Goal: Task Accomplishment & Management: Manage account settings

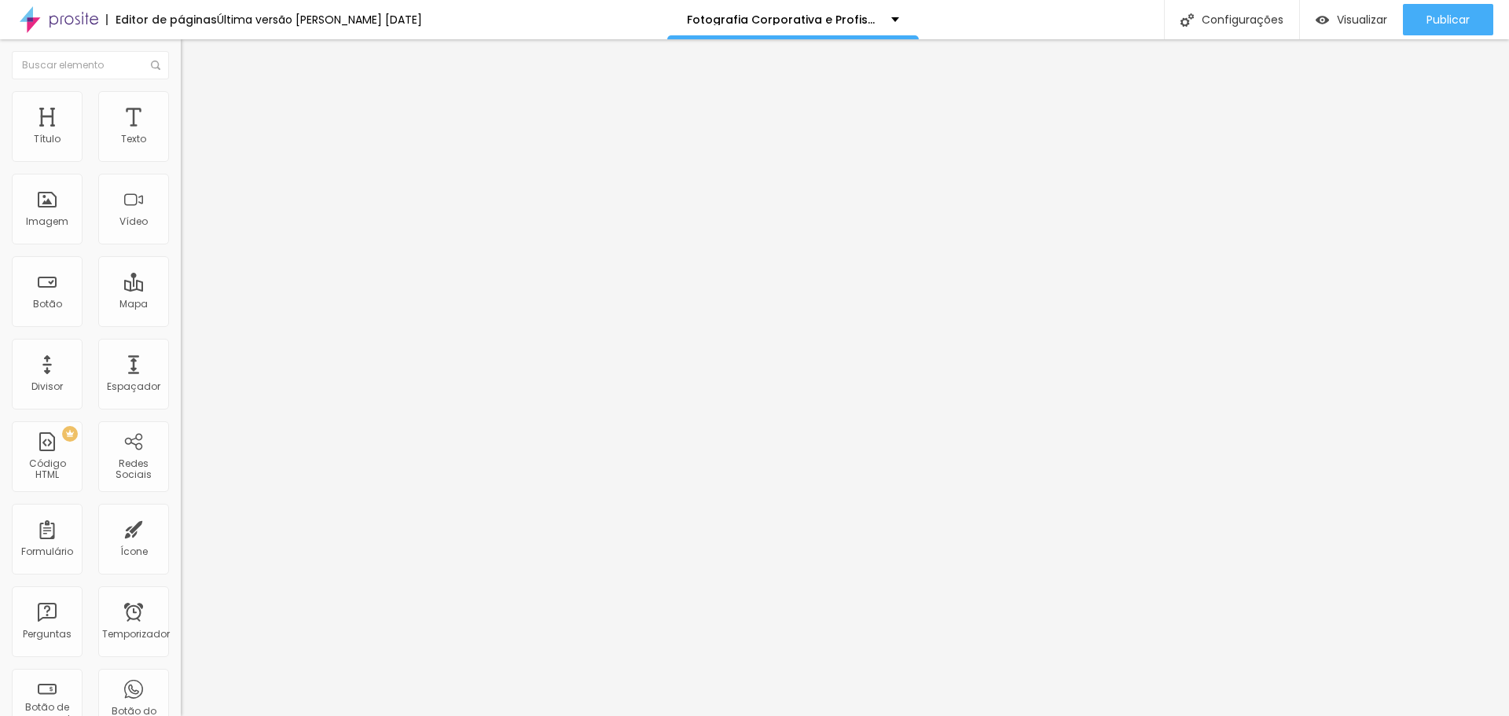
click at [195, 108] on font "Estilo" at bounding box center [207, 101] width 24 height 13
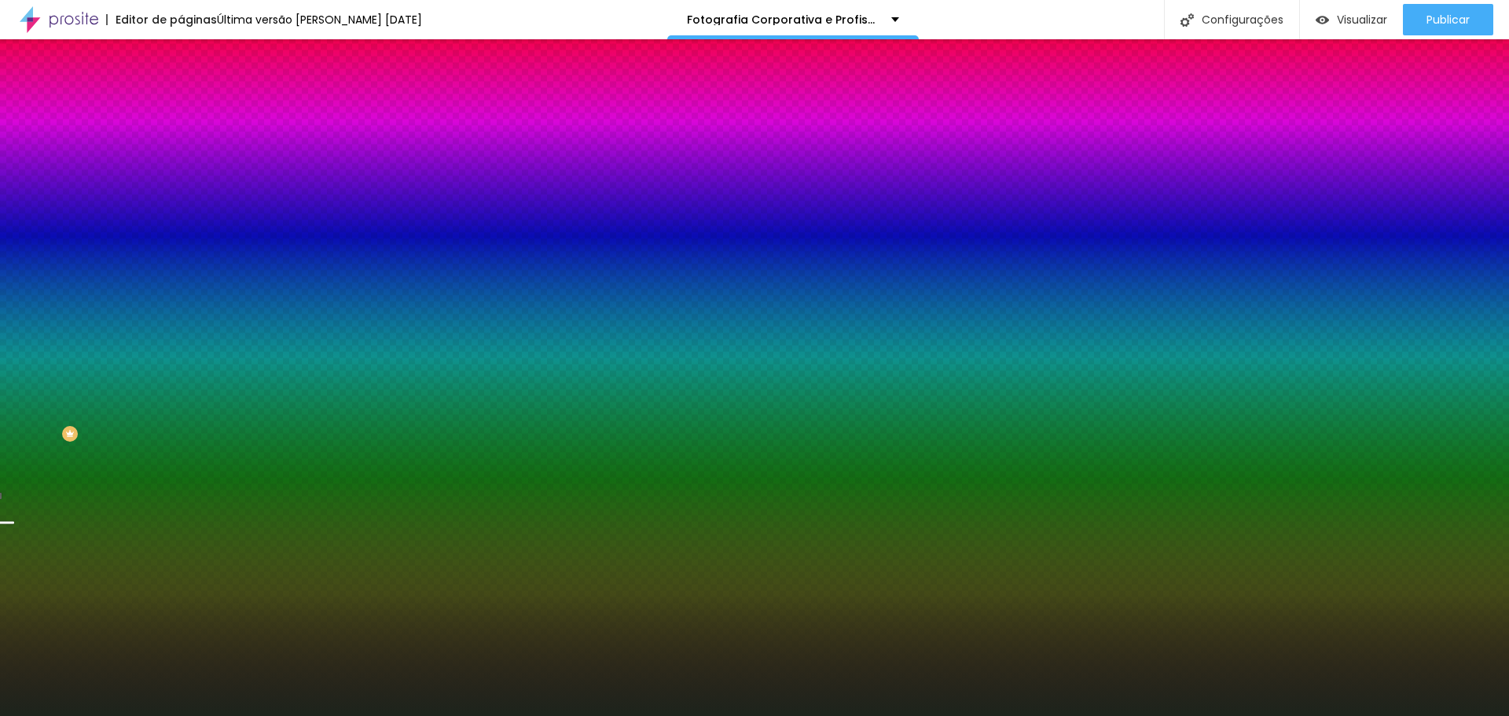
click at [181, 150] on div at bounding box center [271, 150] width 181 height 0
drag, startPoint x: 156, startPoint y: 264, endPoint x: 160, endPoint y: 187, distance: 77.1
click at [14, 58] on div at bounding box center [6, 57] width 16 height 2
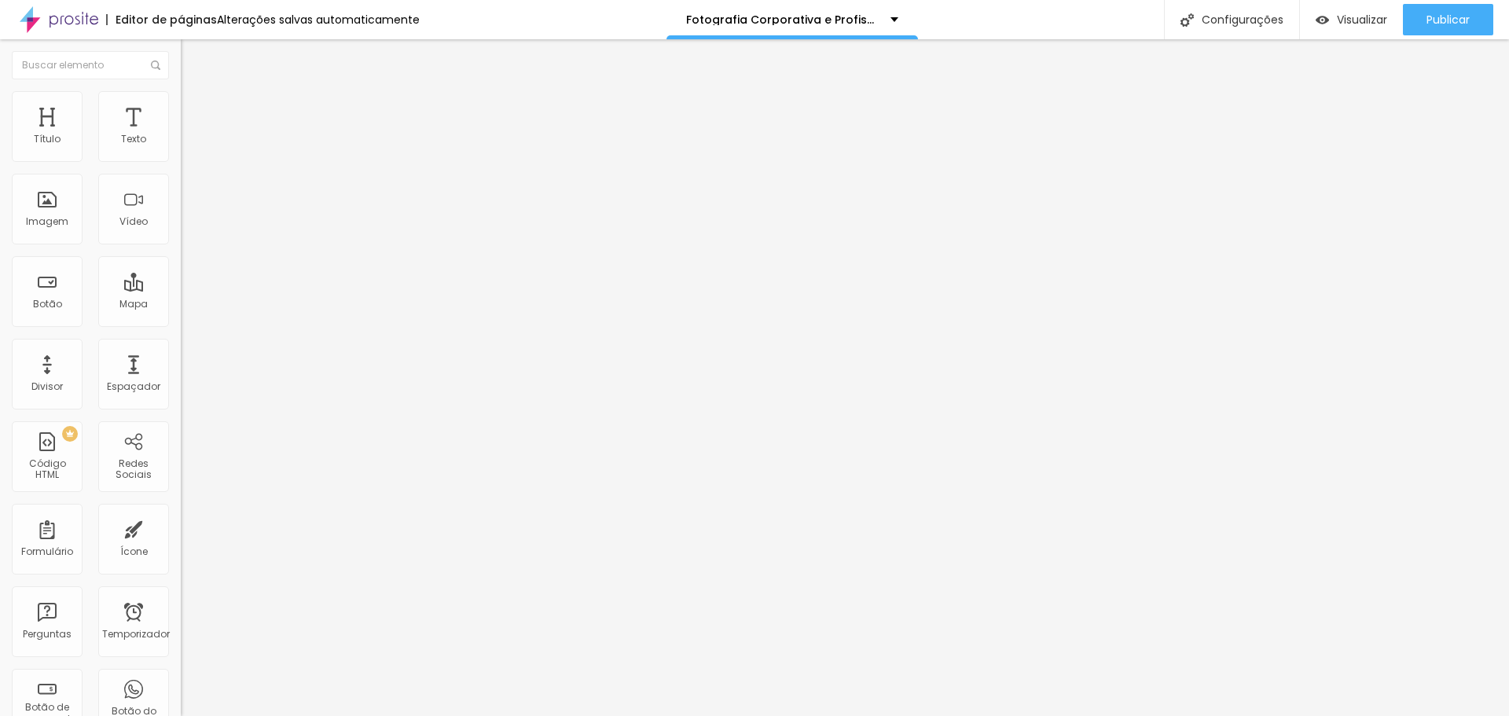
click at [195, 108] on font "Estilo" at bounding box center [207, 101] width 24 height 13
click at [195, 106] on font "Estilo" at bounding box center [207, 101] width 24 height 13
click at [190, 135] on font "Trocar imagem" at bounding box center [228, 128] width 76 height 13
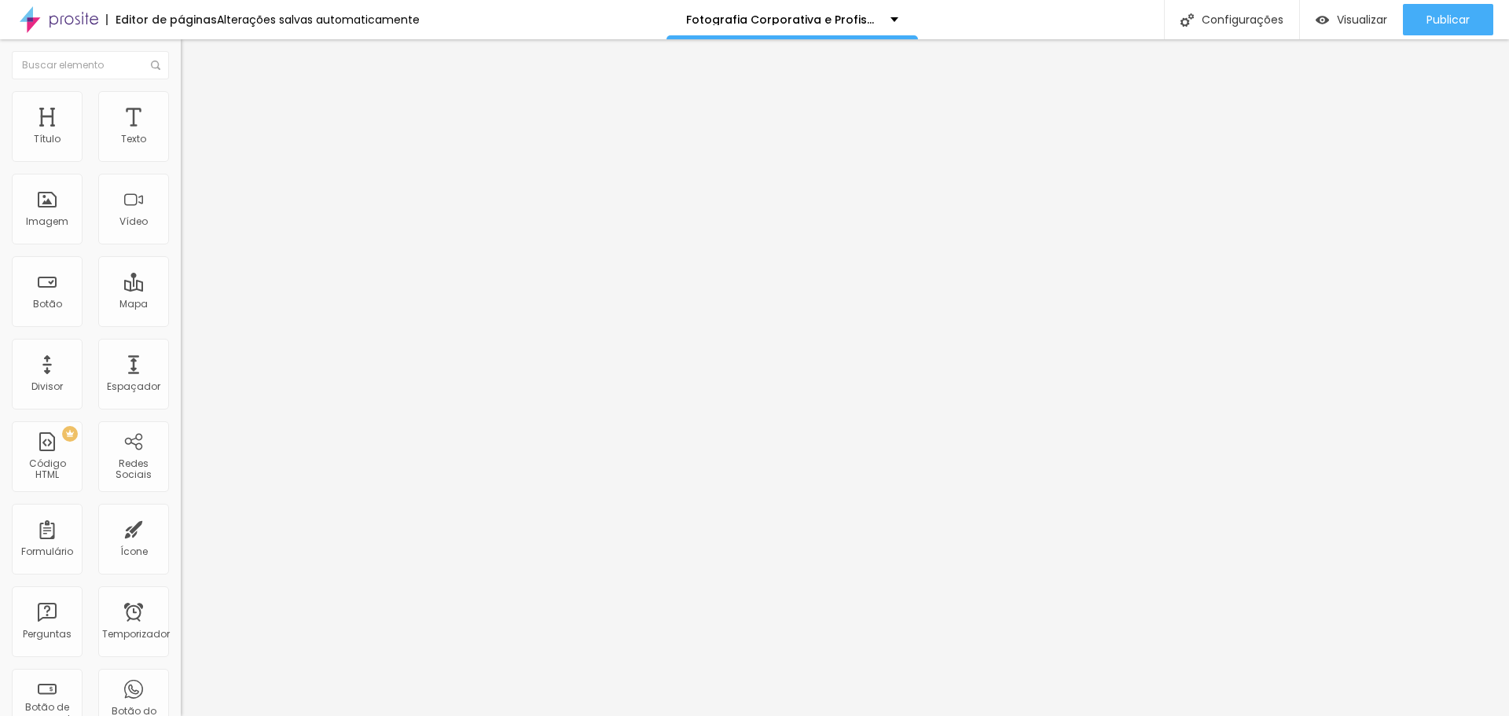
scroll to position [4395, 0]
click at [190, 135] on font "Trocar imagem" at bounding box center [228, 128] width 76 height 13
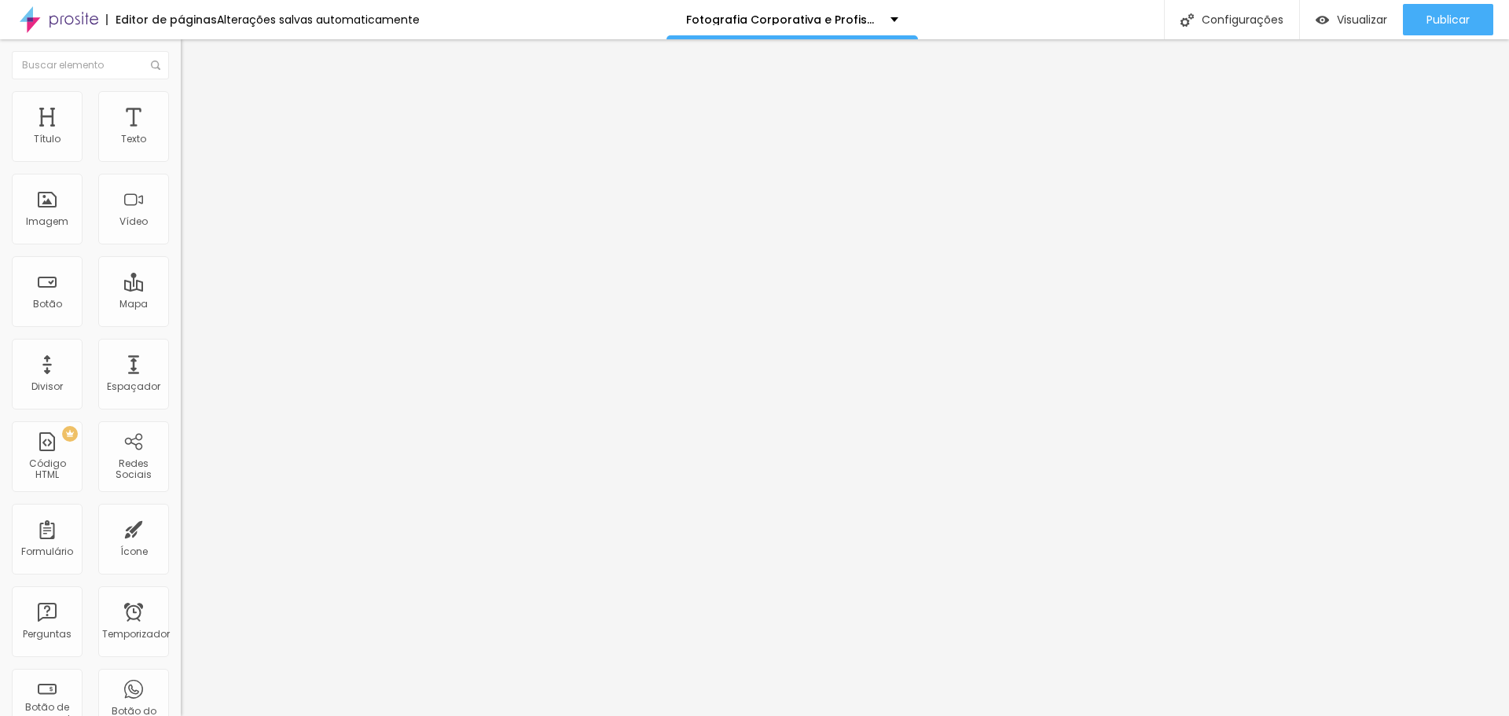
click at [1457, 14] on font "Publicar" at bounding box center [1447, 20] width 43 height 16
click at [1451, 23] on font "Publicar" at bounding box center [1447, 20] width 43 height 16
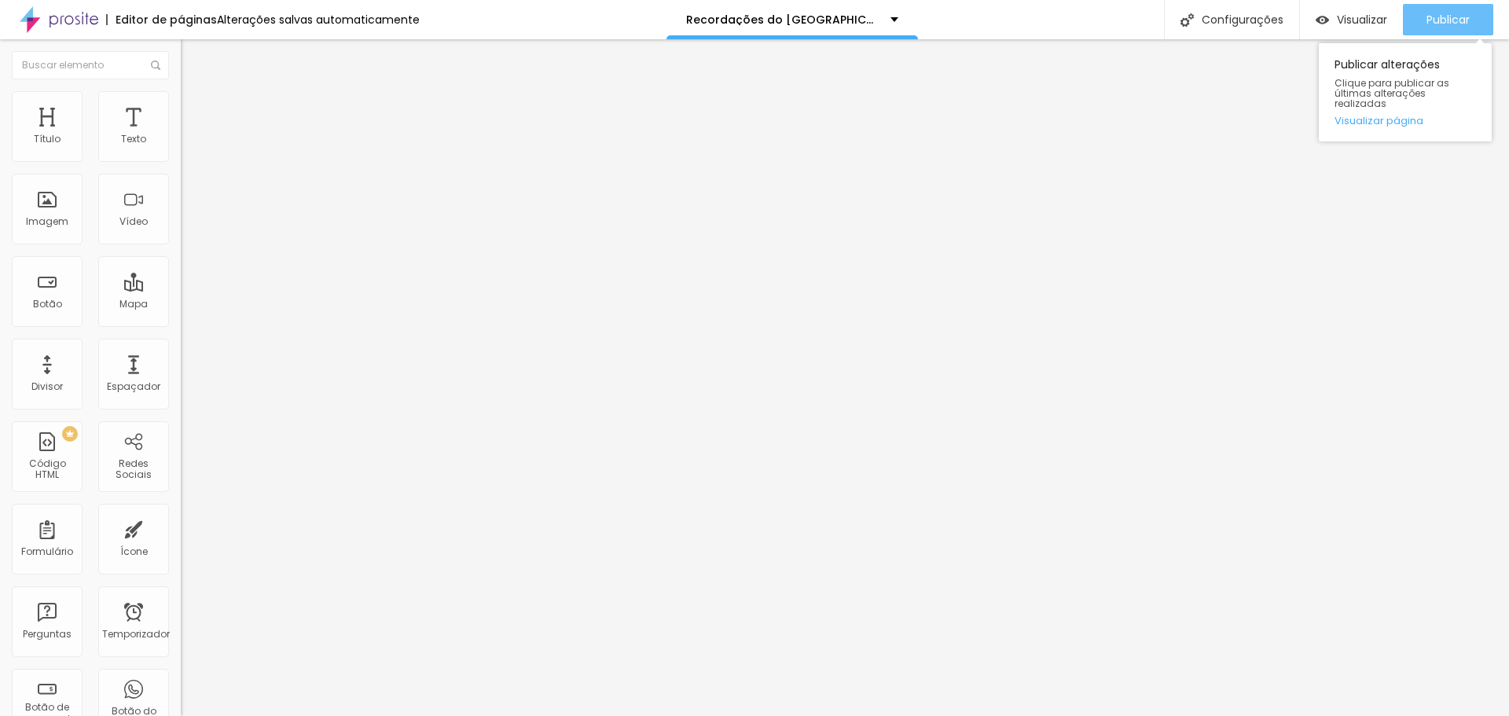
click at [1459, 17] on font "Publicar" at bounding box center [1447, 20] width 43 height 16
click at [193, 54] on img "button" at bounding box center [199, 57] width 13 height 13
click at [195, 108] on font "Estilo" at bounding box center [207, 101] width 24 height 13
click at [181, 135] on span "Trocar imagem" at bounding box center [224, 128] width 86 height 13
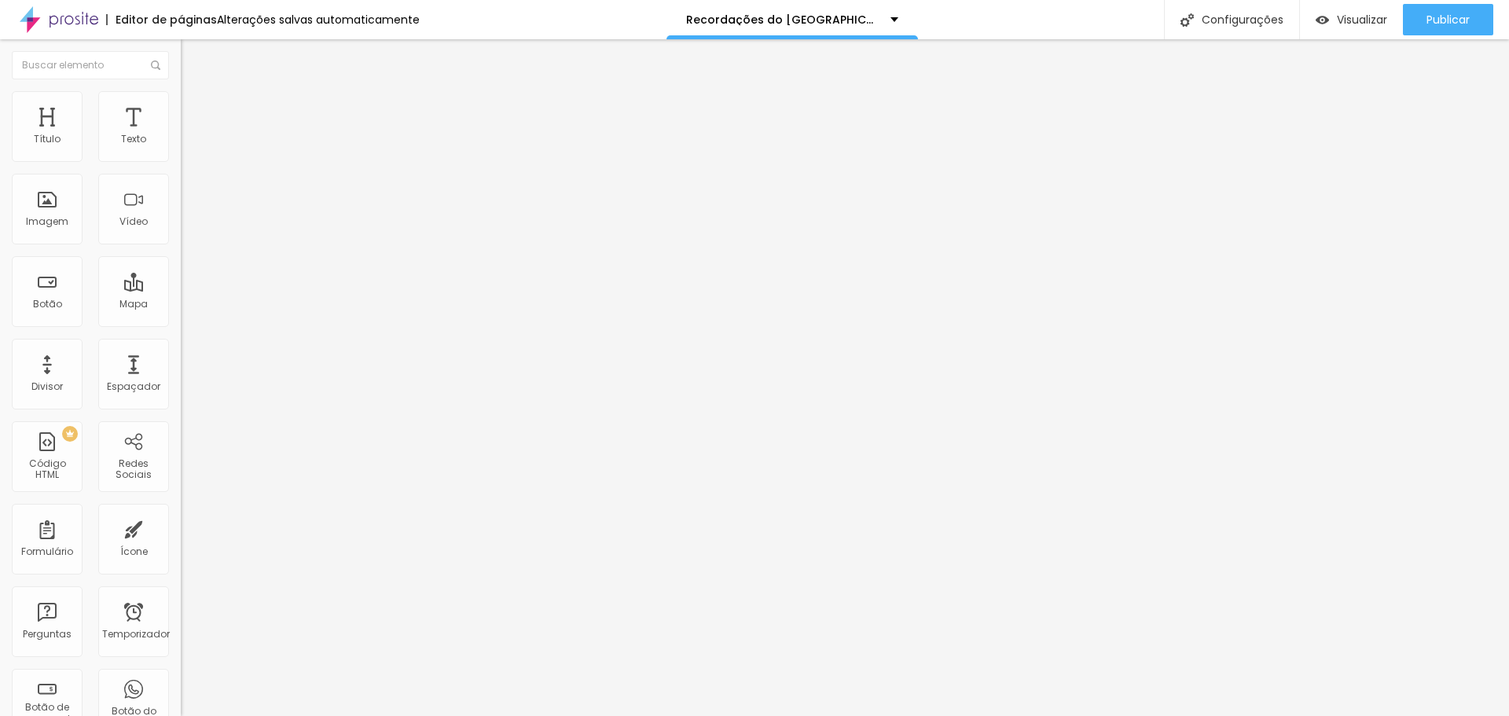
click at [1432, 23] on font "Publicar" at bounding box center [1447, 20] width 43 height 16
click at [1461, 20] on font "Publicar" at bounding box center [1447, 20] width 43 height 16
